Goal: Entertainment & Leisure: Consume media (video, audio)

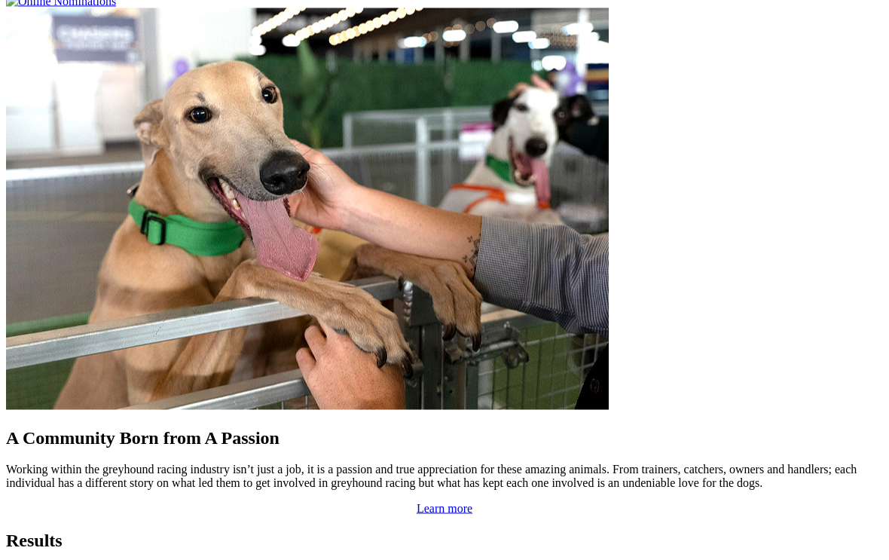
scroll to position [1172, 0]
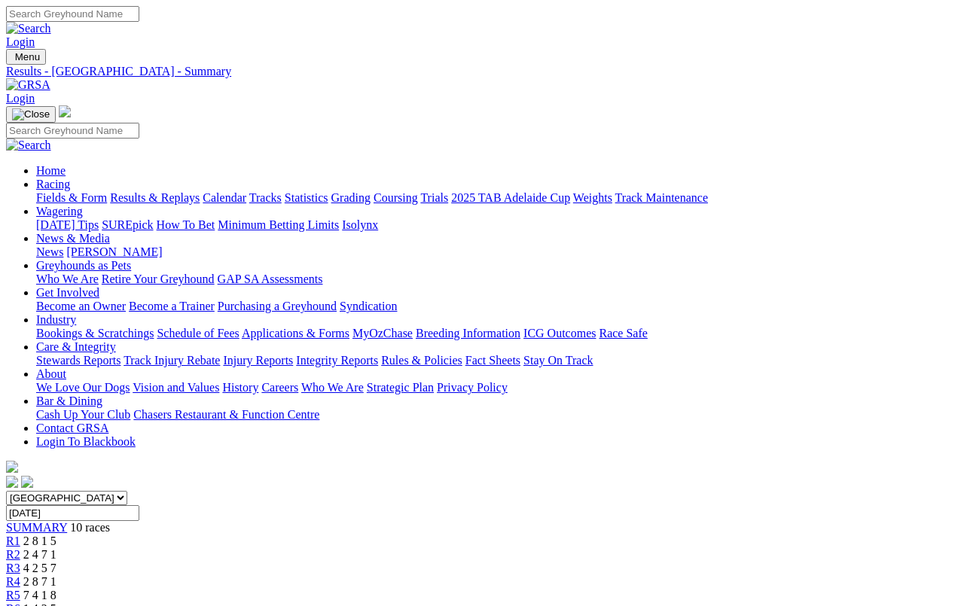
scroll to position [5, 0]
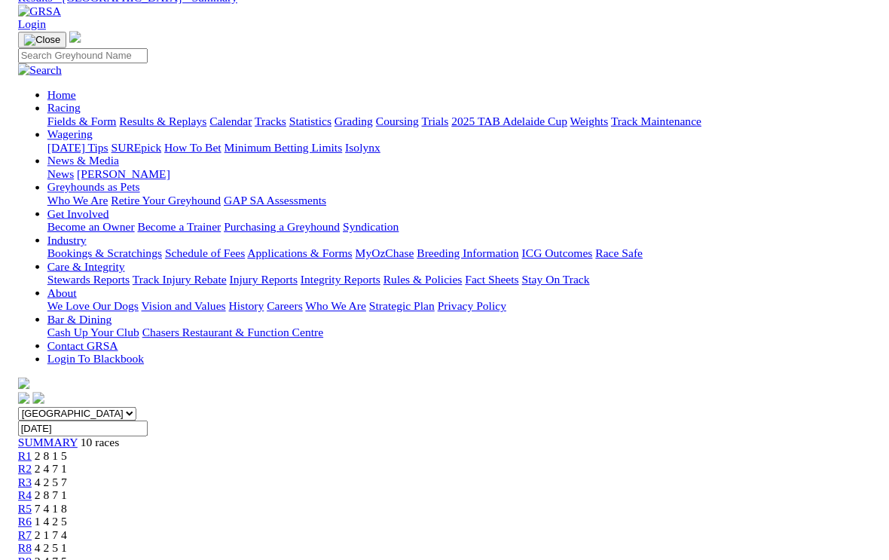
scroll to position [15, 0]
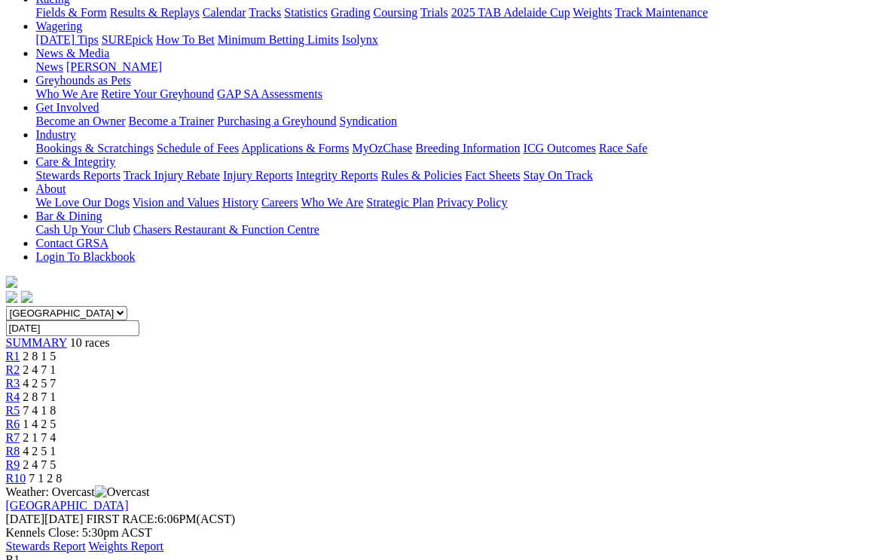
scroll to position [185, 18]
